Goal: Ask a question

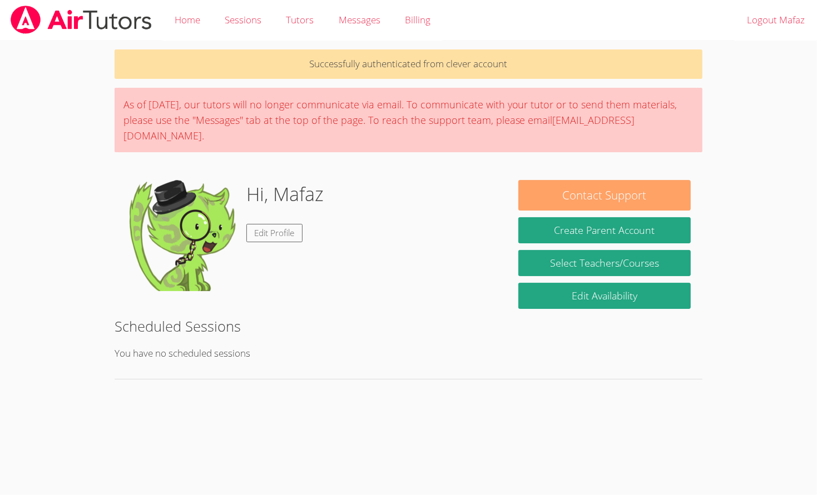
click at [658, 180] on button "Contact Support" at bounding box center [604, 195] width 172 height 31
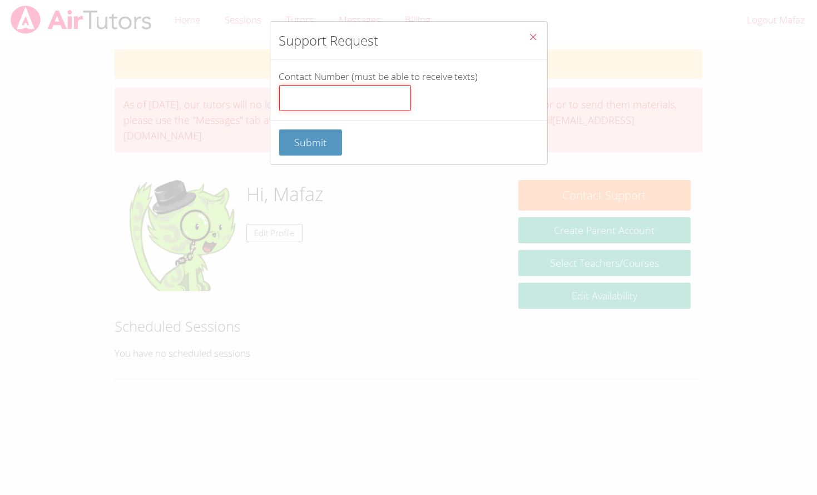
click at [360, 91] on input "Contact Number (must be able to receive texts)" at bounding box center [345, 98] width 132 height 27
type input "6693061132"
click at [325, 147] on span "Submit" at bounding box center [310, 142] width 32 height 13
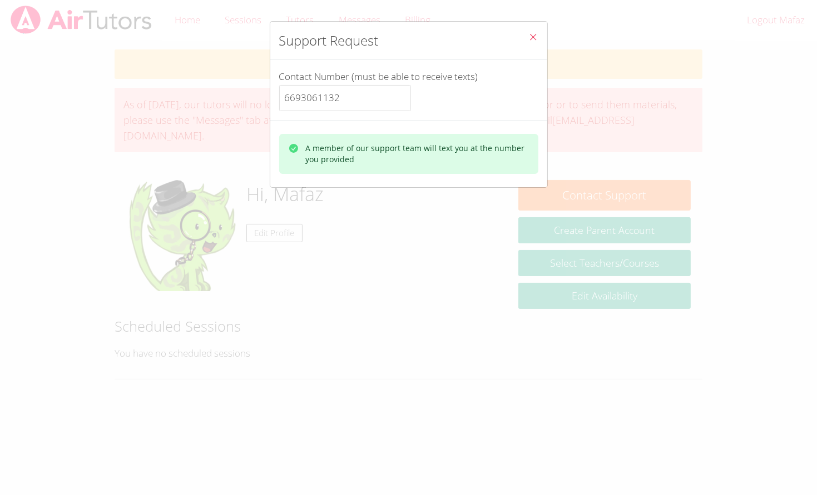
click at [534, 29] on button "Close" at bounding box center [533, 39] width 27 height 34
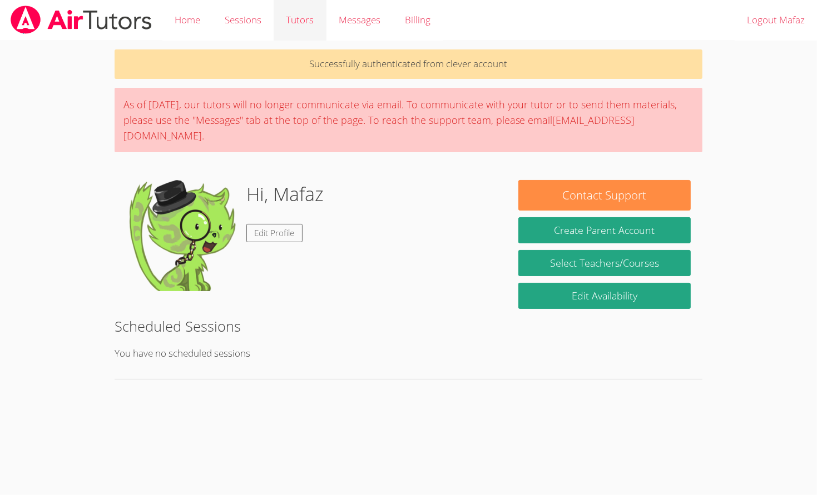
click at [303, 32] on link "Tutors" at bounding box center [300, 20] width 52 height 41
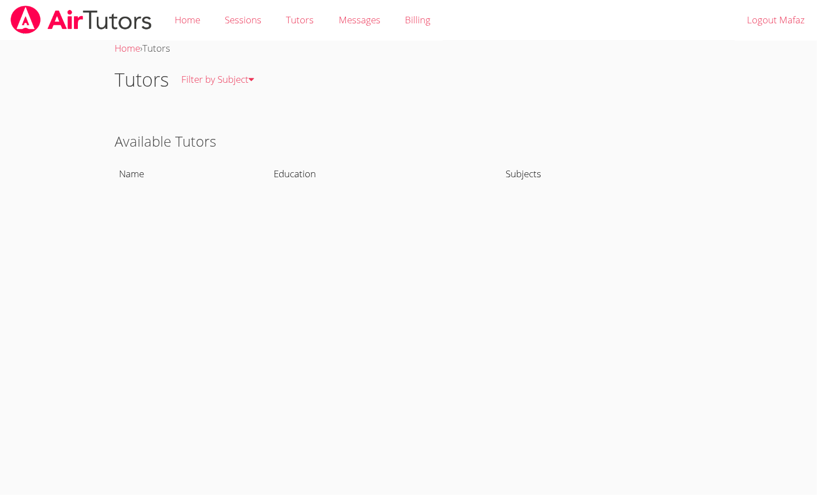
click at [556, 209] on div "Home › Tutors Tutors Filter by Subject All Subjects Available Tutors Name Educa…" at bounding box center [408, 128] width 613 height 174
click at [550, 185] on th "Subjects" at bounding box center [601, 174] width 202 height 26
click at [512, 171] on th "Subjects" at bounding box center [601, 174] width 202 height 26
click at [358, 140] on h2 "Available Tutors" at bounding box center [409, 141] width 588 height 21
click at [334, 140] on h2 "Available Tutors" at bounding box center [409, 141] width 588 height 21
